Goal: Task Accomplishment & Management: Use online tool/utility

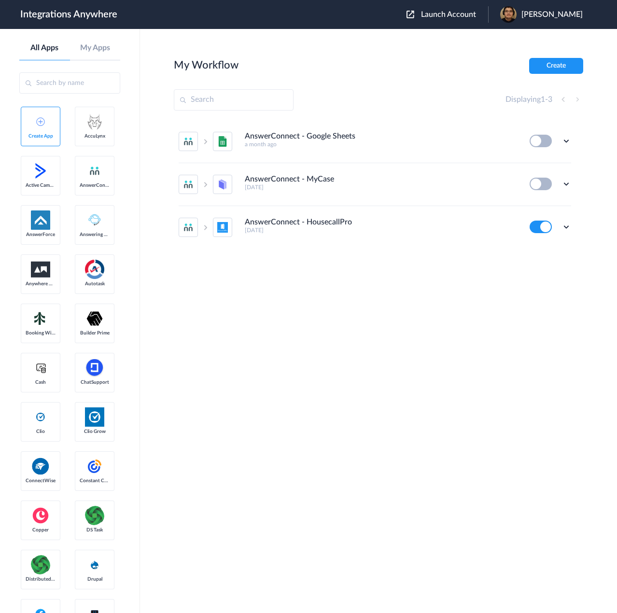
click at [472, 11] on span "Launch Account" at bounding box center [448, 15] width 55 height 8
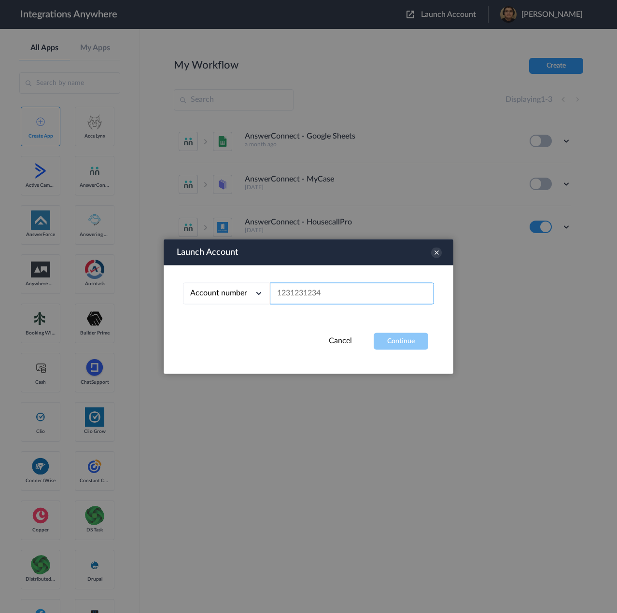
drag, startPoint x: 359, startPoint y: 288, endPoint x: 362, endPoint y: 297, distance: 9.6
click at [359, 285] on input "text" at bounding box center [352, 294] width 164 height 22
paste input "8662241814"
type input "8662241814"
click at [405, 340] on button "Continue" at bounding box center [401, 341] width 55 height 17
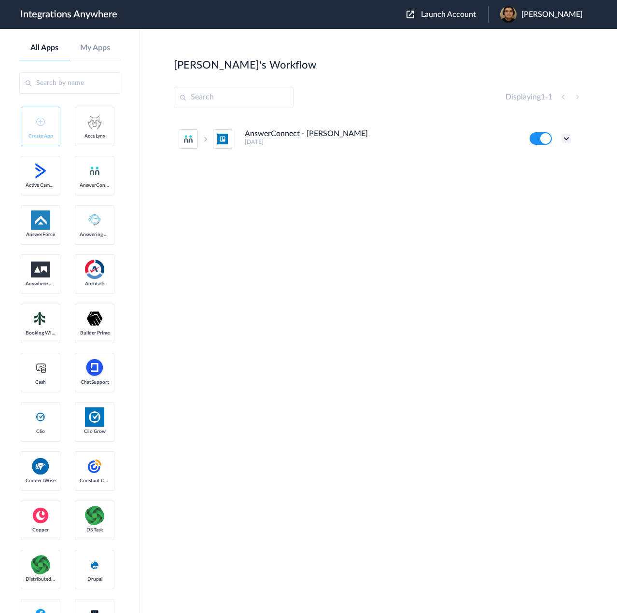
click at [565, 139] on icon at bounding box center [566, 139] width 10 height 10
click at [548, 176] on link "Task history" at bounding box center [539, 178] width 46 height 7
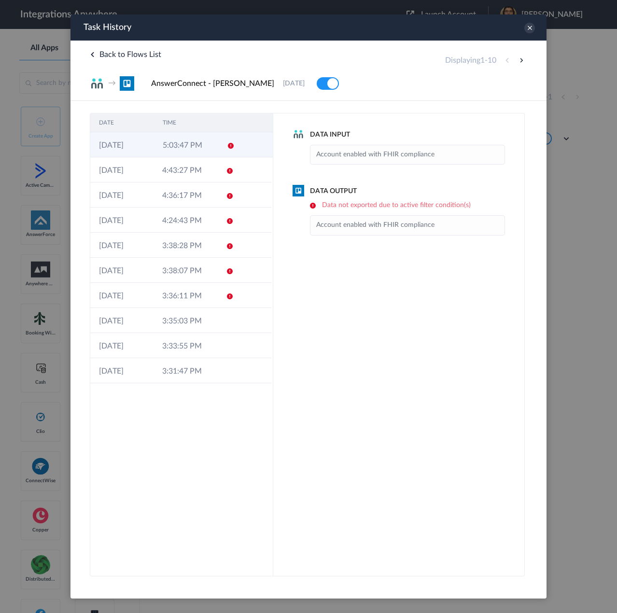
click at [188, 143] on td "5:03:47 PM" at bounding box center [186, 144] width 64 height 25
click at [180, 164] on td "4:43:27 PM" at bounding box center [184, 169] width 63 height 25
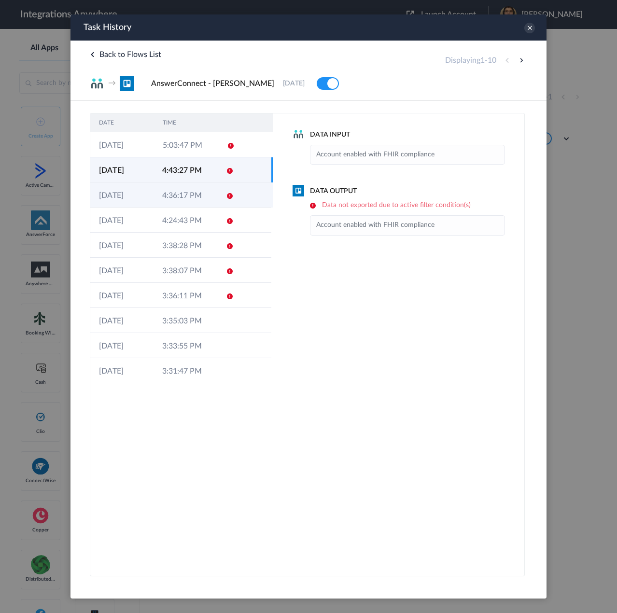
click at [188, 190] on td "4:36:17 PM" at bounding box center [184, 194] width 63 height 25
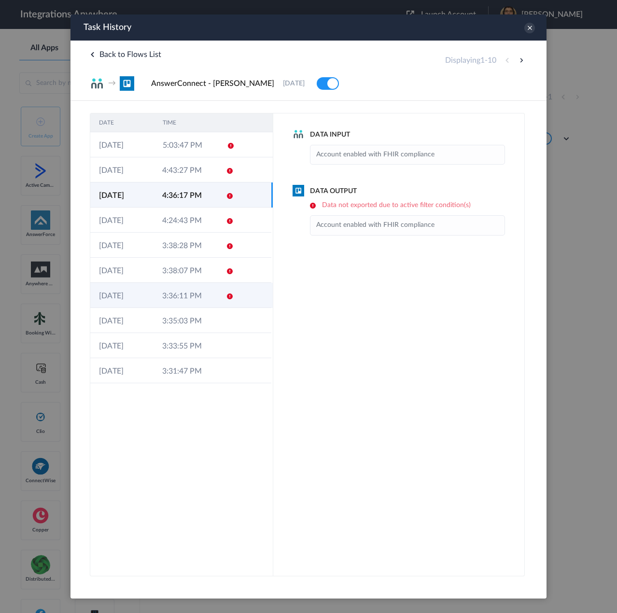
click at [175, 305] on td "3:36:11 PM" at bounding box center [184, 295] width 63 height 25
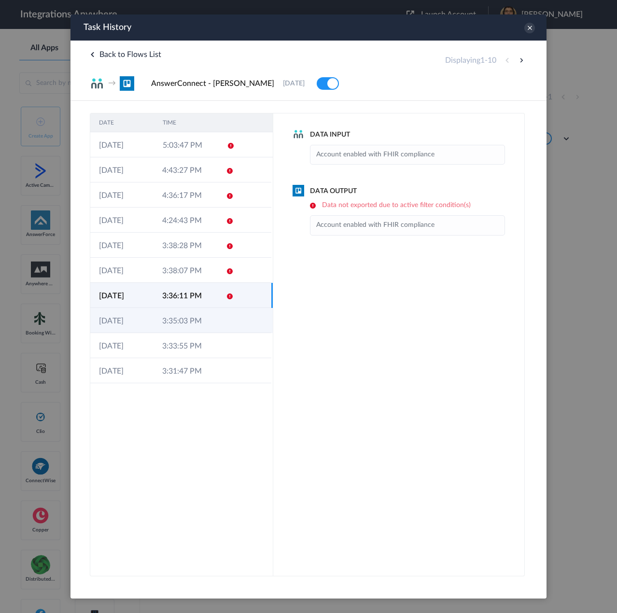
click at [175, 320] on td "3:35:03 PM" at bounding box center [184, 320] width 63 height 25
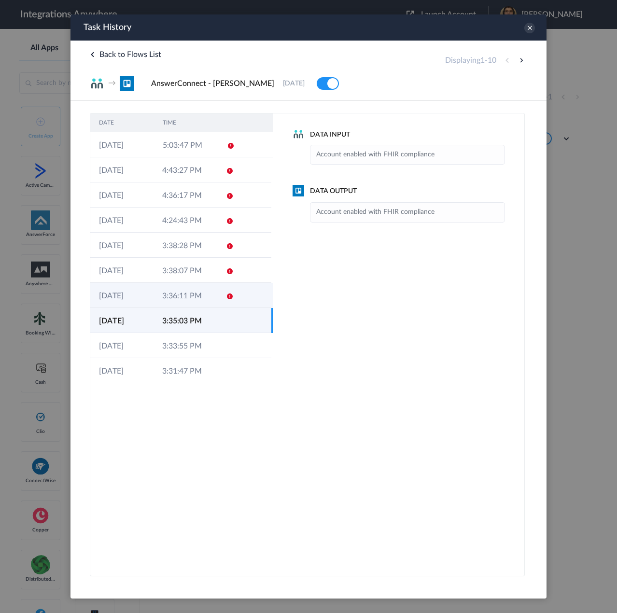
click at [177, 300] on td "3:36:11 PM" at bounding box center [184, 295] width 63 height 25
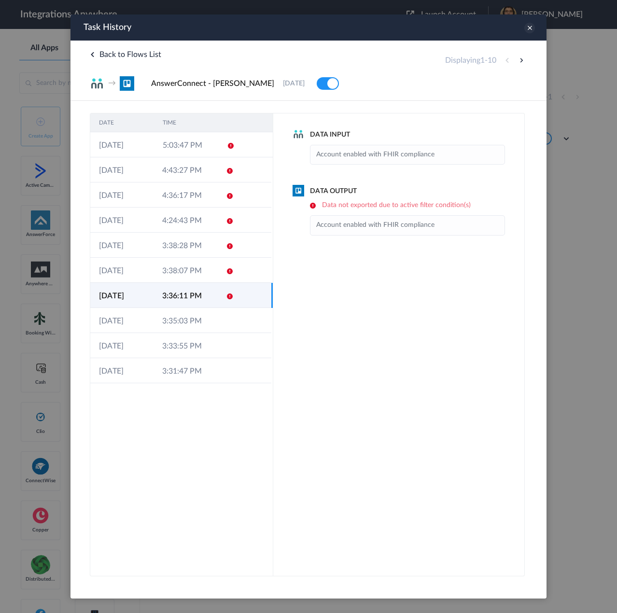
click at [526, 29] on icon at bounding box center [529, 28] width 11 height 11
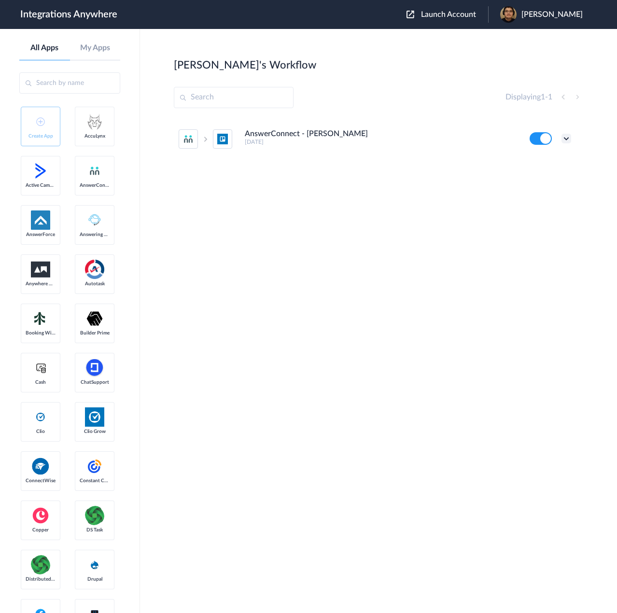
click at [566, 134] on icon at bounding box center [566, 139] width 10 height 10
click at [540, 159] on li "Edit" at bounding box center [539, 161] width 63 height 18
click at [567, 140] on icon at bounding box center [566, 139] width 10 height 10
click at [537, 176] on link "Task history" at bounding box center [539, 178] width 46 height 7
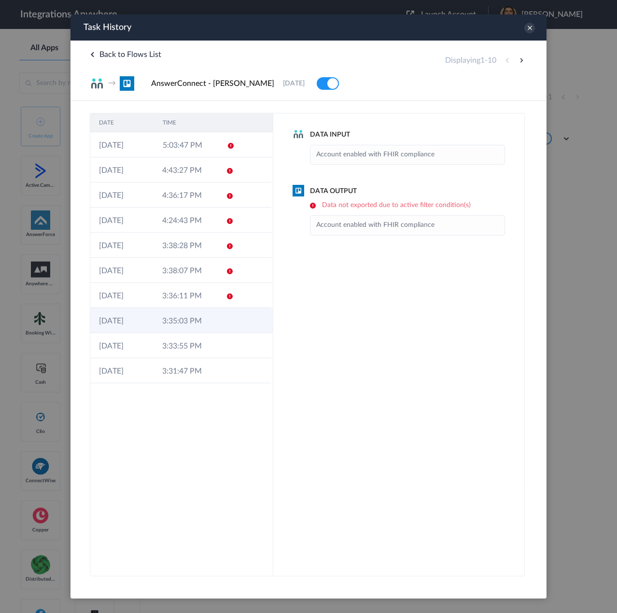
click at [189, 322] on td "3:35:03 PM" at bounding box center [184, 320] width 63 height 25
click at [172, 320] on td "3:35:03 PM" at bounding box center [184, 320] width 63 height 25
click at [530, 27] on icon at bounding box center [529, 28] width 11 height 11
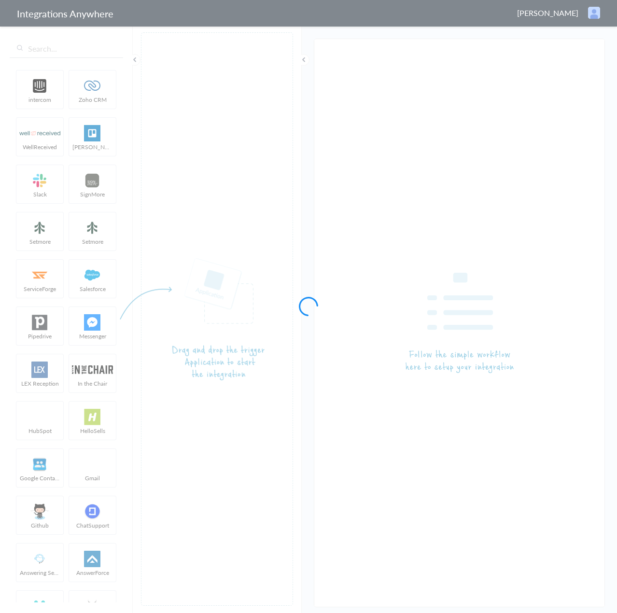
type input "AnswerConnect - [PERSON_NAME]"
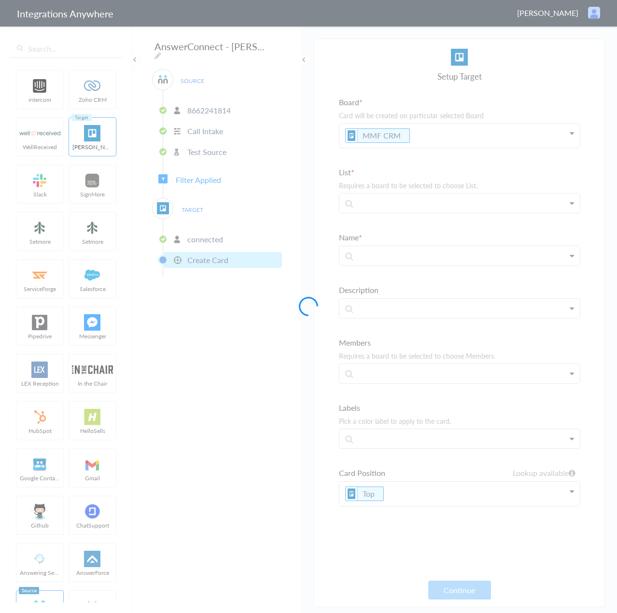
click at [206, 175] on div at bounding box center [308, 306] width 617 height 613
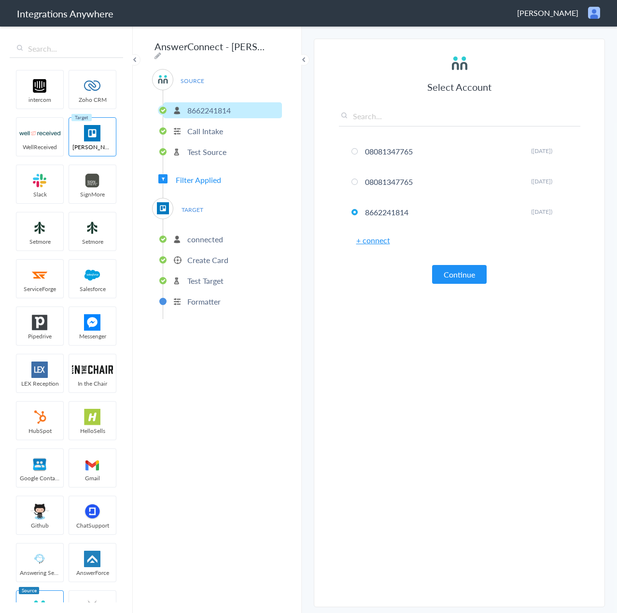
click at [206, 175] on span "Filter Applied" at bounding box center [198, 179] width 45 height 11
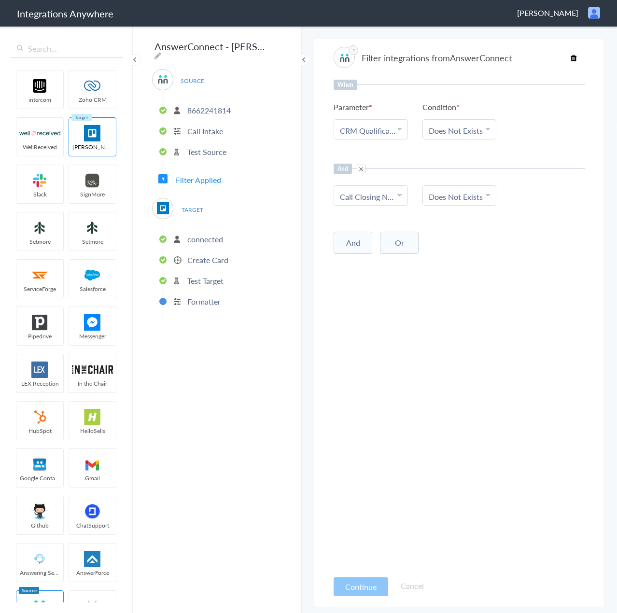
click at [390, 129] on link "CRM Qualification" at bounding box center [371, 130] width 63 height 11
click at [404, 128] on link "Choose Parameter CRM Qualification" at bounding box center [370, 129] width 73 height 19
click at [579, 111] on ul "Parameter Choose Parameter CRM Qualification Name Email Phone Company's Name Re…" at bounding box center [459, 120] width 251 height 38
